Goal: Task Accomplishment & Management: Use online tool/utility

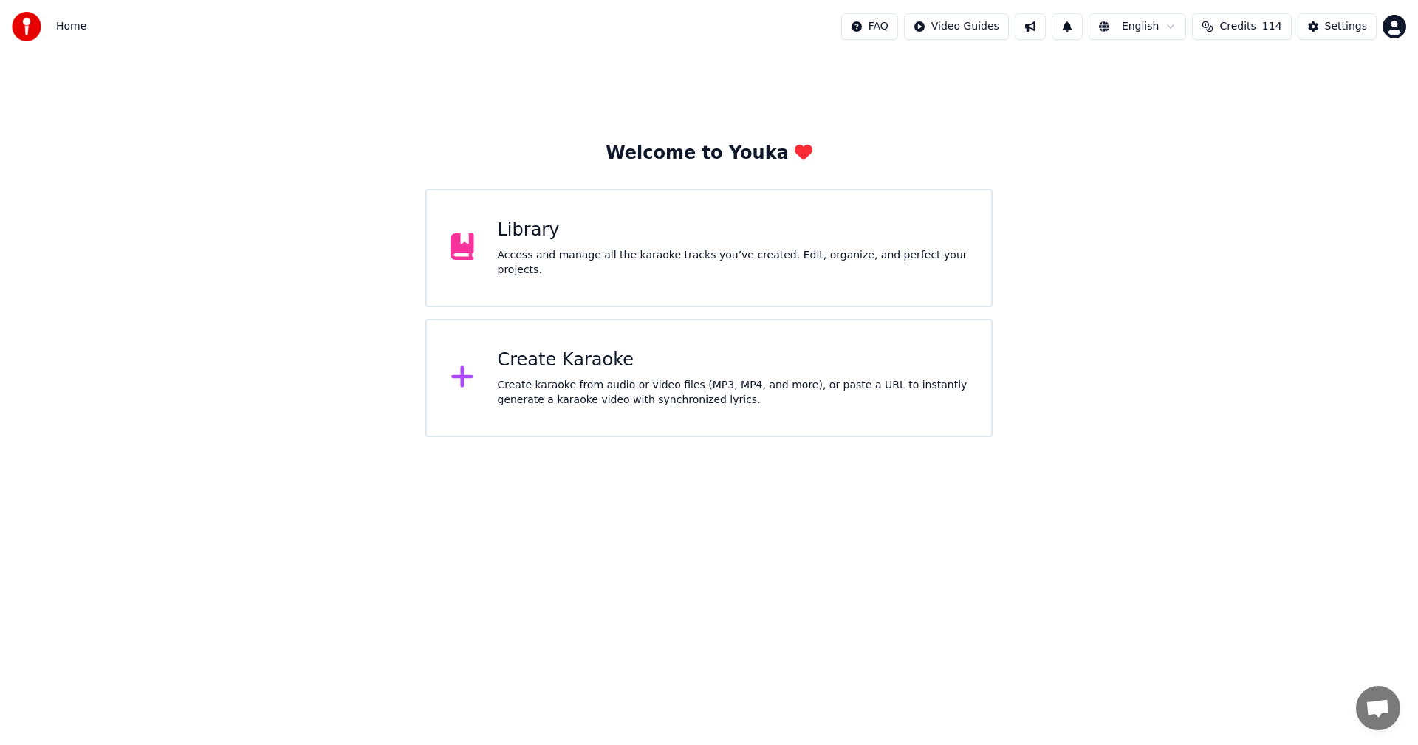
click at [1249, 24] on span "Credits" at bounding box center [1237, 26] width 36 height 15
click at [1246, 274] on div "Welcome to Youka Library Access and manage all the karaoke tracks you’ve create…" at bounding box center [709, 245] width 1418 height 384
click at [1326, 36] on button "Settings" at bounding box center [1336, 26] width 79 height 27
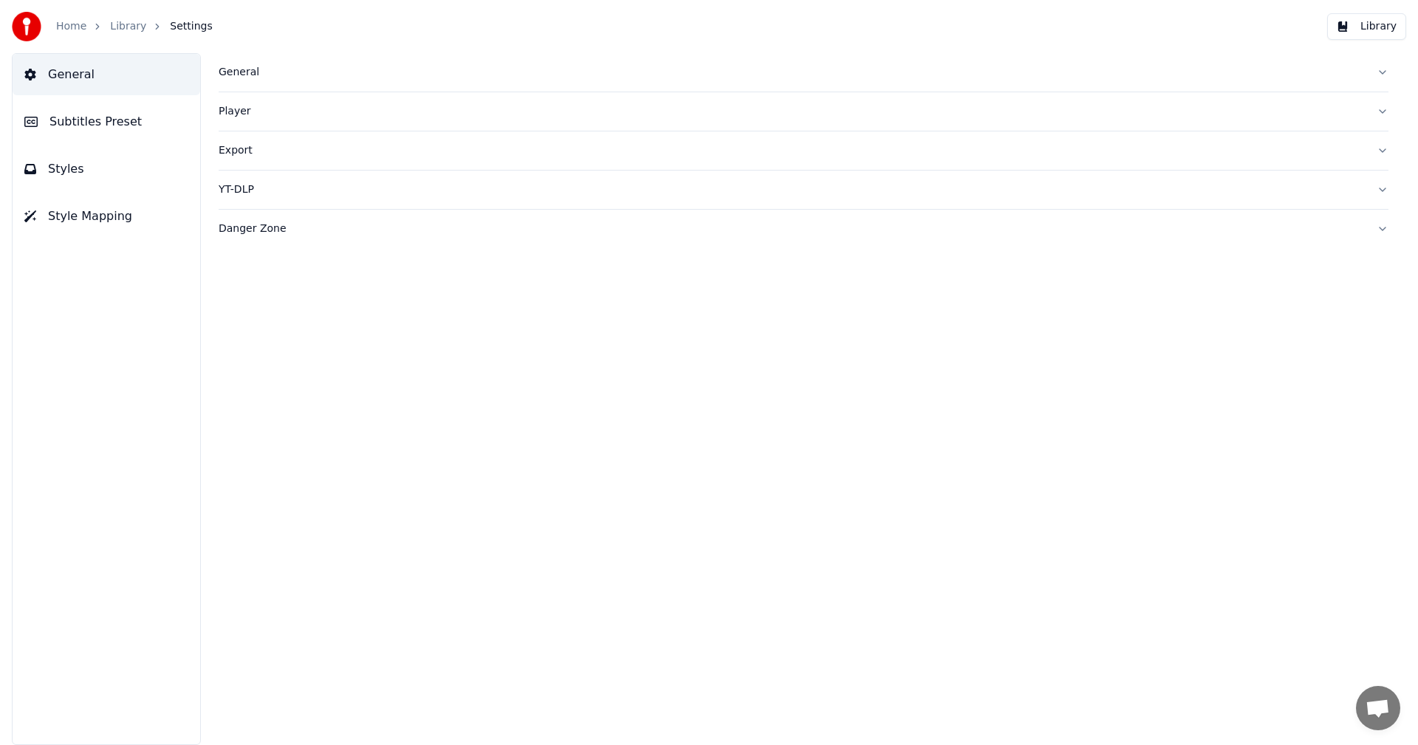
click at [73, 21] on link "Home" at bounding box center [71, 26] width 30 height 15
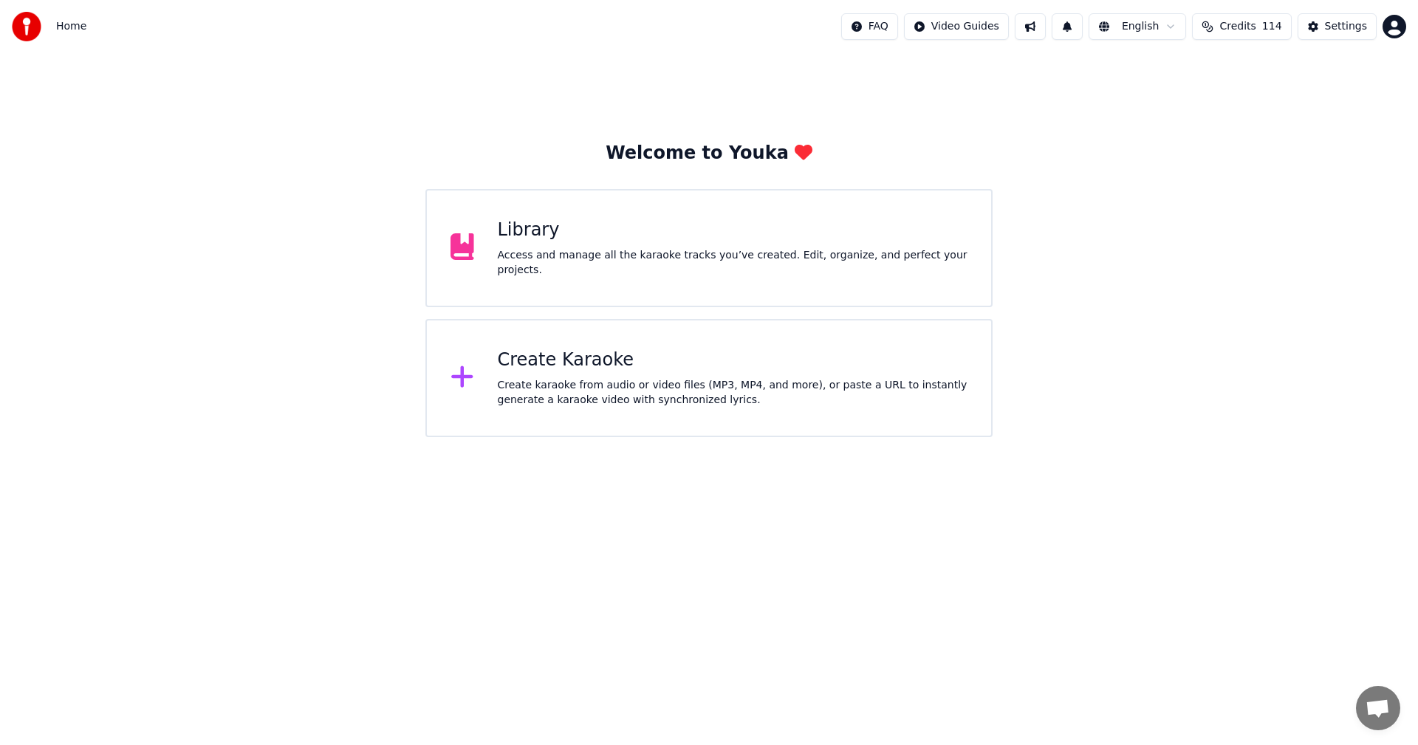
click at [608, 405] on div "Create karaoke from audio or video files (MP3, MP4, and more), or paste a URL t…" at bounding box center [733, 393] width 470 height 30
